Goal: Information Seeking & Learning: Learn about a topic

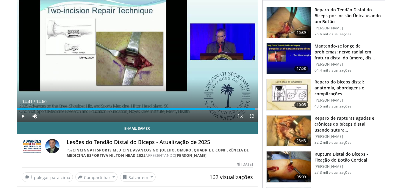
scroll to position [63, 0]
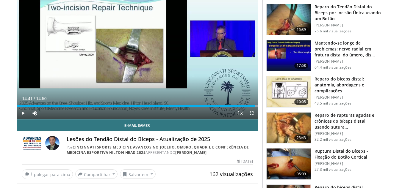
click at [336, 88] on font "Reparo do bíceps distal: anatomia, abordagens e complicações" at bounding box center [340, 85] width 50 height 18
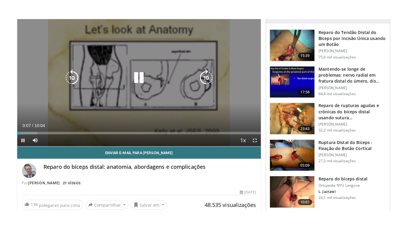
scroll to position [55, 0]
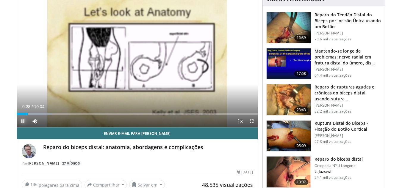
click at [23, 122] on span "Video Player" at bounding box center [23, 121] width 12 height 12
click at [24, 122] on span "Video Player" at bounding box center [23, 121] width 12 height 12
click at [253, 122] on span "Video Player" at bounding box center [252, 121] width 12 height 12
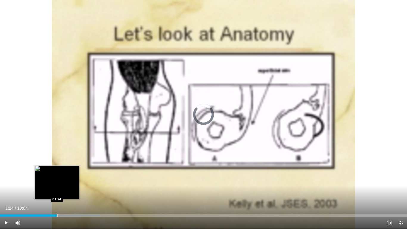
click at [57, 188] on div "Progress Bar" at bounding box center [57, 215] width 1 height 2
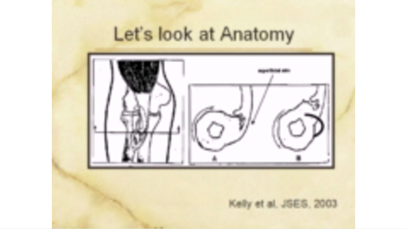
click at [54, 188] on video-js "**********" at bounding box center [203, 114] width 407 height 229
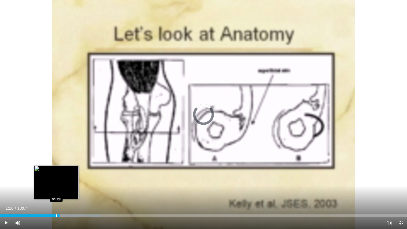
click at [56, 188] on div "Progress Bar" at bounding box center [56, 215] width 1 height 2
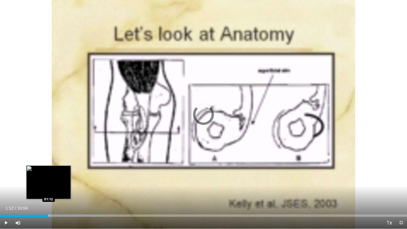
click at [49, 188] on div "Progress Bar" at bounding box center [49, 215] width 1 height 2
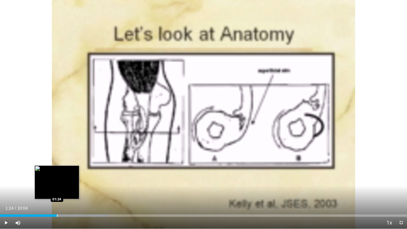
click at [57, 188] on div "Progress Bar" at bounding box center [57, 215] width 1 height 2
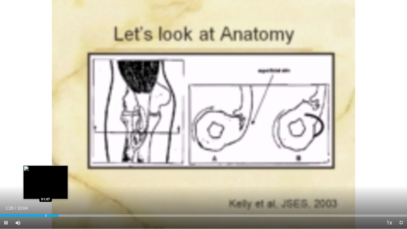
click at [46, 188] on div "Progress Bar" at bounding box center [46, 215] width 1 height 2
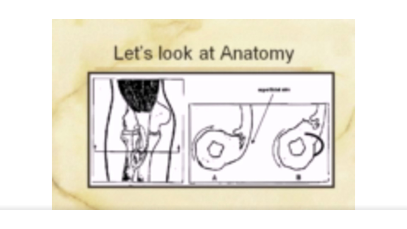
scroll to position [19, 0]
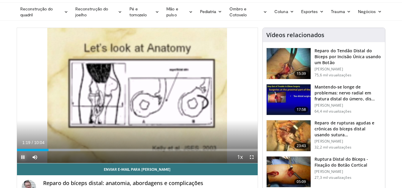
click at [23, 157] on span "Video Player" at bounding box center [23, 158] width 12 height 12
click at [25, 156] on span "Video Player" at bounding box center [23, 158] width 12 height 12
click at [253, 159] on span "Video Player" at bounding box center [252, 158] width 12 height 12
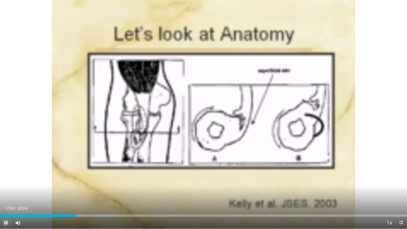
click at [10, 188] on span "Video Player" at bounding box center [6, 222] width 12 height 12
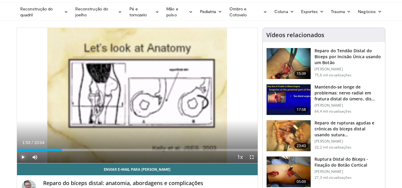
click at [24, 160] on span "Video Player" at bounding box center [23, 158] width 12 height 12
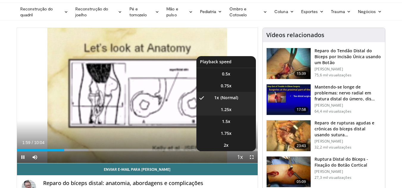
click at [228, 113] on li "1.25x" at bounding box center [226, 110] width 60 height 12
click at [241, 158] on span "Video Player" at bounding box center [240, 158] width 8 height 12
click at [232, 125] on li "1.5x" at bounding box center [226, 122] width 60 height 12
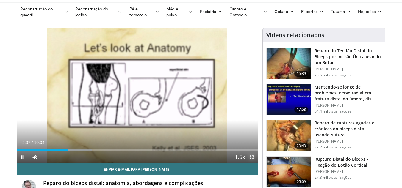
click at [251, 157] on span "Video Player" at bounding box center [252, 158] width 12 height 12
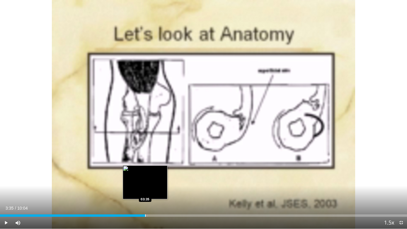
click at [145, 188] on div "Progress Bar" at bounding box center [145, 215] width 1 height 2
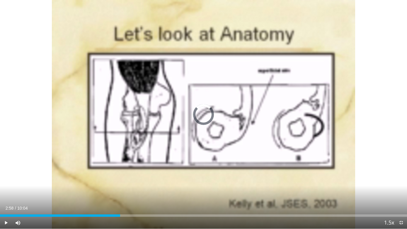
click at [120, 188] on div "Progress Bar" at bounding box center [120, 215] width 1 height 2
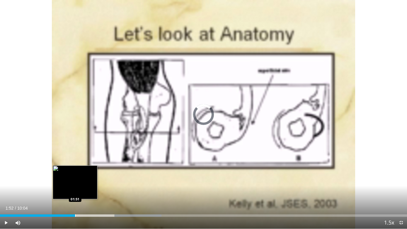
click at [75, 188] on div "Progress Bar" at bounding box center [75, 215] width 1 height 2
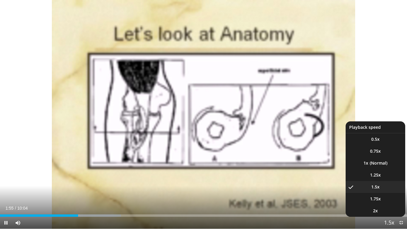
click at [388, 188] on span "Video Player" at bounding box center [389, 223] width 8 height 12
click at [385, 165] on li "1x" at bounding box center [375, 163] width 60 height 12
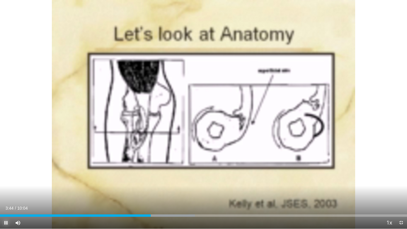
click at [3, 188] on span "Video Player" at bounding box center [6, 222] width 12 height 12
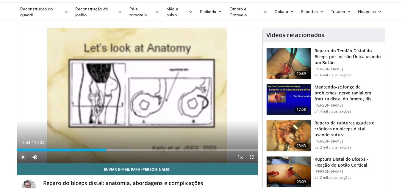
click at [20, 157] on span "Video Player" at bounding box center [23, 158] width 12 height 12
click at [255, 156] on span "Video Player" at bounding box center [252, 158] width 12 height 12
click at [21, 157] on span "Video Player" at bounding box center [23, 158] width 12 height 12
click at [21, 156] on span "Video Player" at bounding box center [23, 158] width 12 height 12
click at [251, 157] on span "Video Player" at bounding box center [252, 158] width 12 height 12
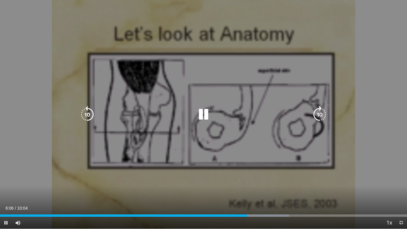
click at [87, 111] on icon "Video Player" at bounding box center [87, 114] width 17 height 17
click at [318, 116] on icon "Video Player" at bounding box center [319, 114] width 17 height 17
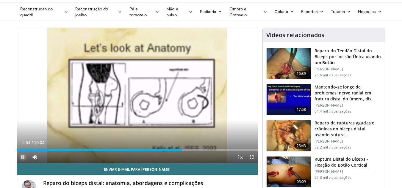
click at [20, 158] on span "Video Player" at bounding box center [23, 158] width 12 height 12
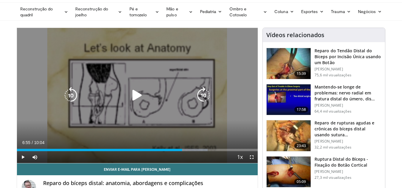
click at [137, 96] on icon "Video Player" at bounding box center [137, 95] width 17 height 17
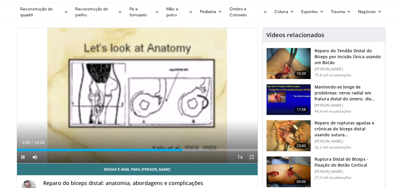
click at [253, 156] on span "Video Player" at bounding box center [252, 158] width 12 height 12
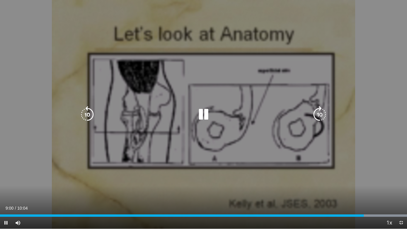
click at [319, 115] on icon "Video Player" at bounding box center [319, 114] width 17 height 17
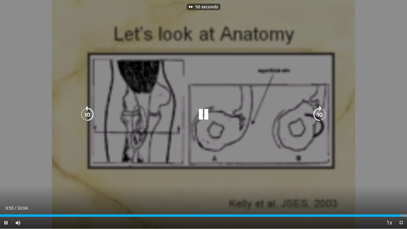
click at [319, 115] on icon "Video Player" at bounding box center [319, 114] width 17 height 17
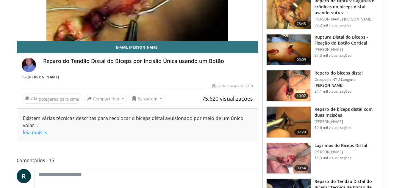
scroll to position [142, 0]
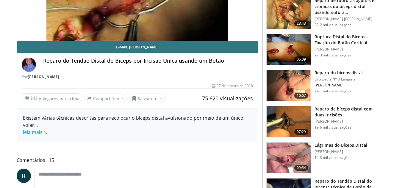
click at [339, 110] on font "Reparo de bíceps distal com duas incisões" at bounding box center [344, 112] width 58 height 12
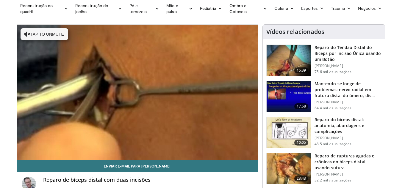
scroll to position [24, 0]
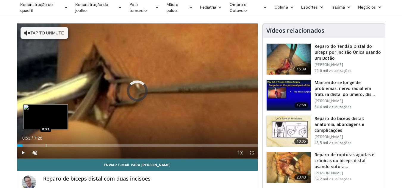
click at [46, 146] on div "Progress Bar" at bounding box center [46, 146] width 1 height 2
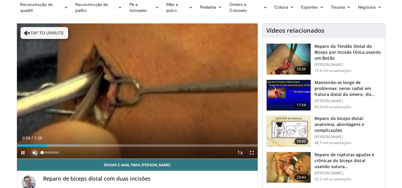
click at [34, 153] on span "Video Player" at bounding box center [35, 153] width 12 height 12
click at [251, 152] on span "Video Player" at bounding box center [252, 153] width 12 height 12
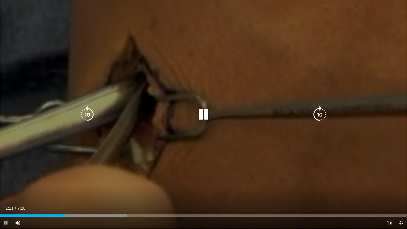
click at [321, 113] on icon "Video Player" at bounding box center [319, 114] width 17 height 17
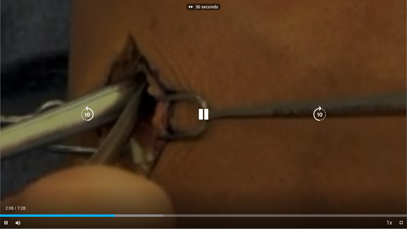
click at [321, 113] on icon "Video Player" at bounding box center [319, 114] width 17 height 17
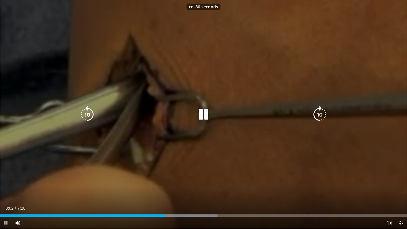
click at [321, 113] on icon "Video Player" at bounding box center [319, 114] width 17 height 17
click at [206, 115] on icon "Video Player" at bounding box center [203, 114] width 17 height 17
click at [204, 117] on icon "Video Player" at bounding box center [203, 114] width 17 height 17
click at [319, 118] on icon "Video Player" at bounding box center [319, 114] width 17 height 17
click at [92, 113] on icon "Video Player" at bounding box center [87, 114] width 17 height 17
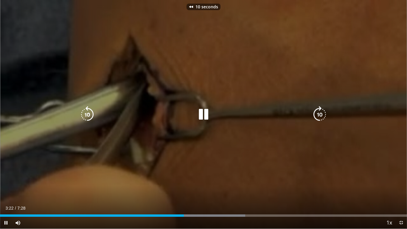
click at [82, 116] on icon "Video Player" at bounding box center [87, 114] width 17 height 17
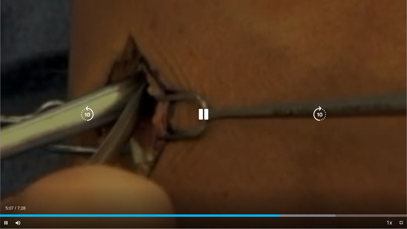
click at [315, 111] on icon "Video Player" at bounding box center [319, 114] width 17 height 17
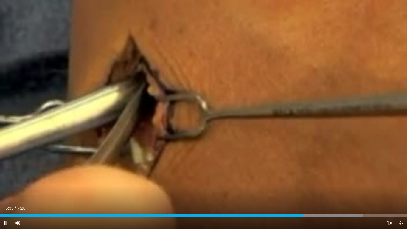
click at [315, 111] on div "10 seconds Tap to unmute" at bounding box center [203, 114] width 407 height 228
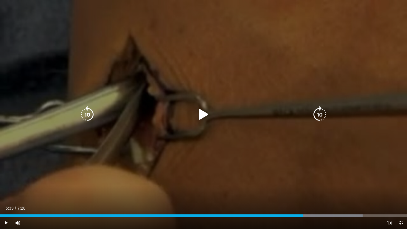
click at [320, 113] on icon "Video Player" at bounding box center [319, 114] width 17 height 17
click at [202, 117] on icon "Video Player" at bounding box center [203, 114] width 17 height 17
click at [316, 113] on icon "Video Player" at bounding box center [319, 114] width 17 height 17
click at [320, 119] on icon "Video Player" at bounding box center [319, 114] width 17 height 17
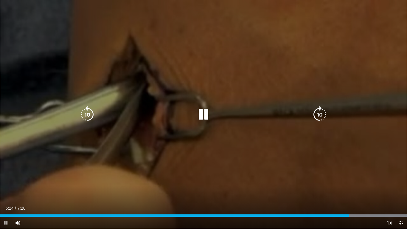
click at [87, 111] on icon "Video Player" at bounding box center [87, 114] width 17 height 17
click at [86, 112] on icon "Video Player" at bounding box center [87, 114] width 17 height 17
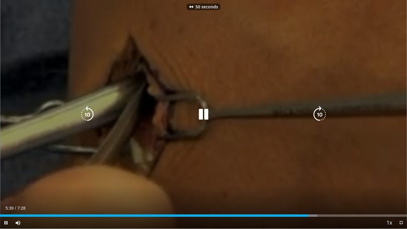
click at [86, 112] on icon "Video Player" at bounding box center [87, 114] width 17 height 17
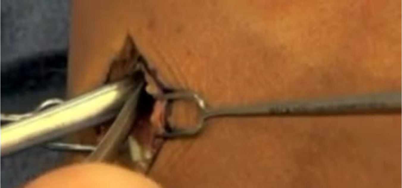
scroll to position [128, 0]
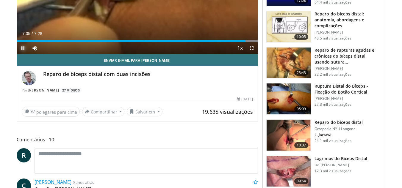
click at [24, 47] on span "Video Player" at bounding box center [23, 48] width 12 height 12
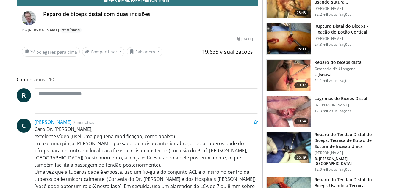
scroll to position [0, 0]
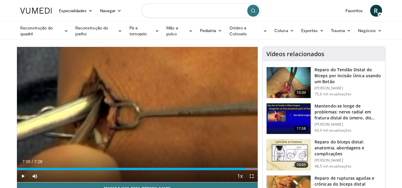
click at [227, 12] on input "Pesquisar tópicos, intervenções" at bounding box center [201, 11] width 119 height 14
type input "**********"
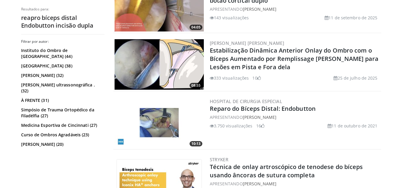
scroll to position [567, 0]
